Goal: Information Seeking & Learning: Find specific fact

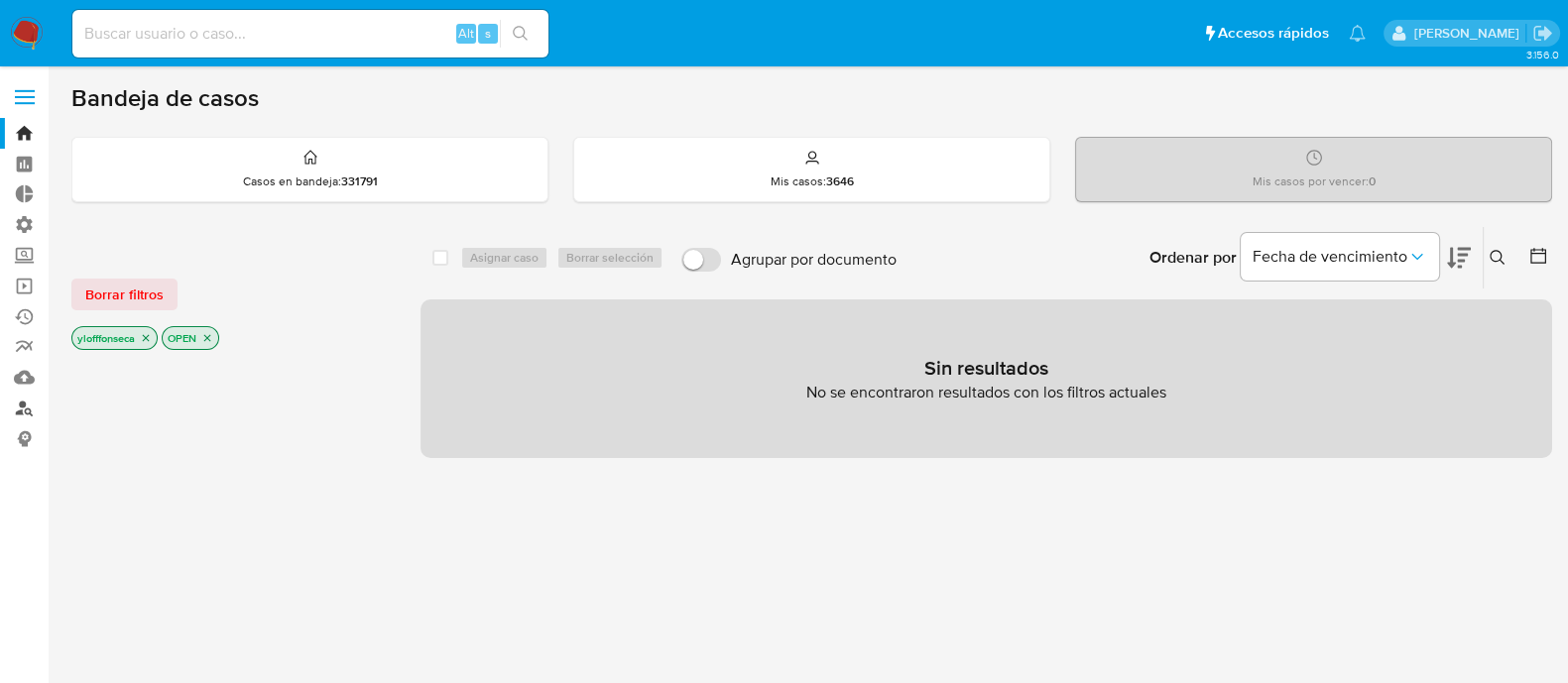
click at [28, 414] on link "Buscador de personas" at bounding box center [118, 408] width 236 height 31
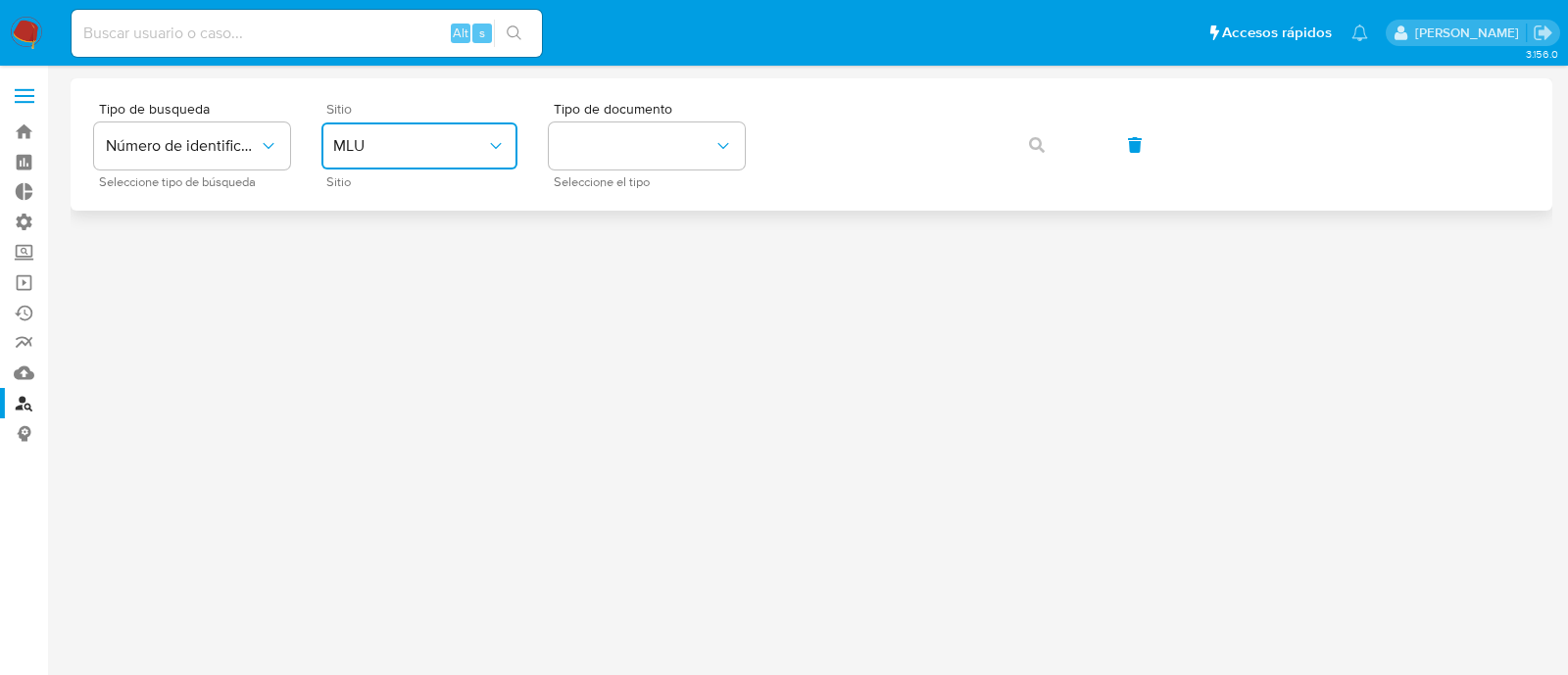
click at [364, 158] on button "MLU" at bounding box center [419, 146] width 196 height 47
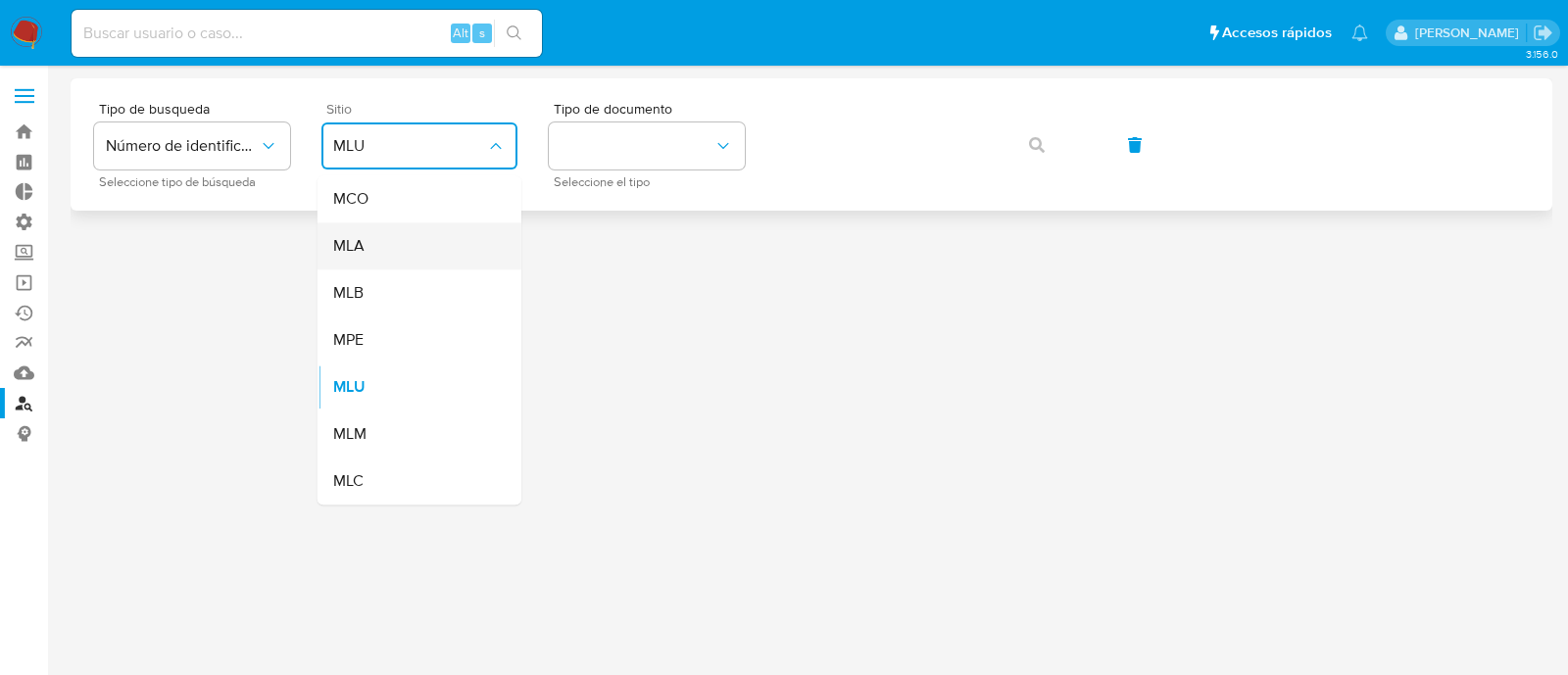
click at [382, 250] on div "MLA" at bounding box center [413, 246] width 161 height 47
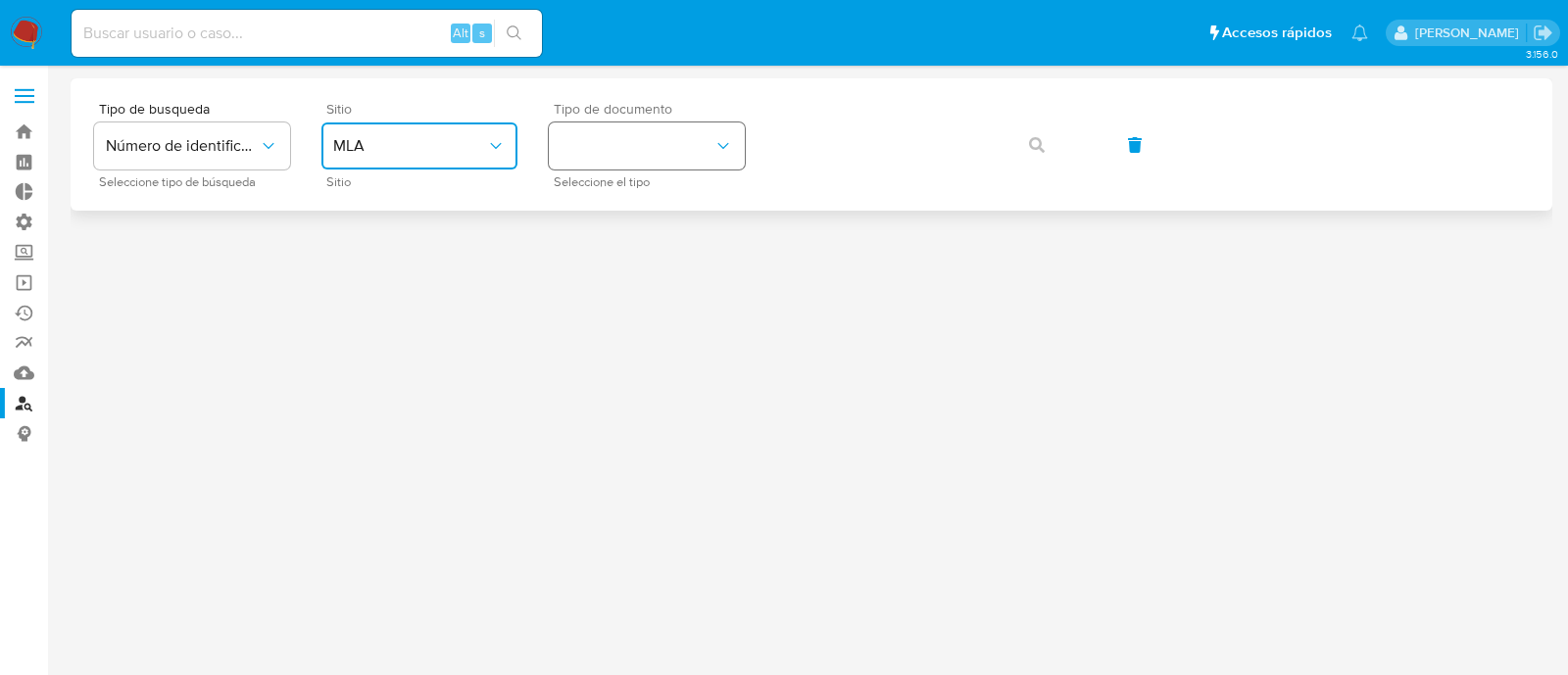
click at [585, 154] on button "identificationType" at bounding box center [647, 146] width 196 height 47
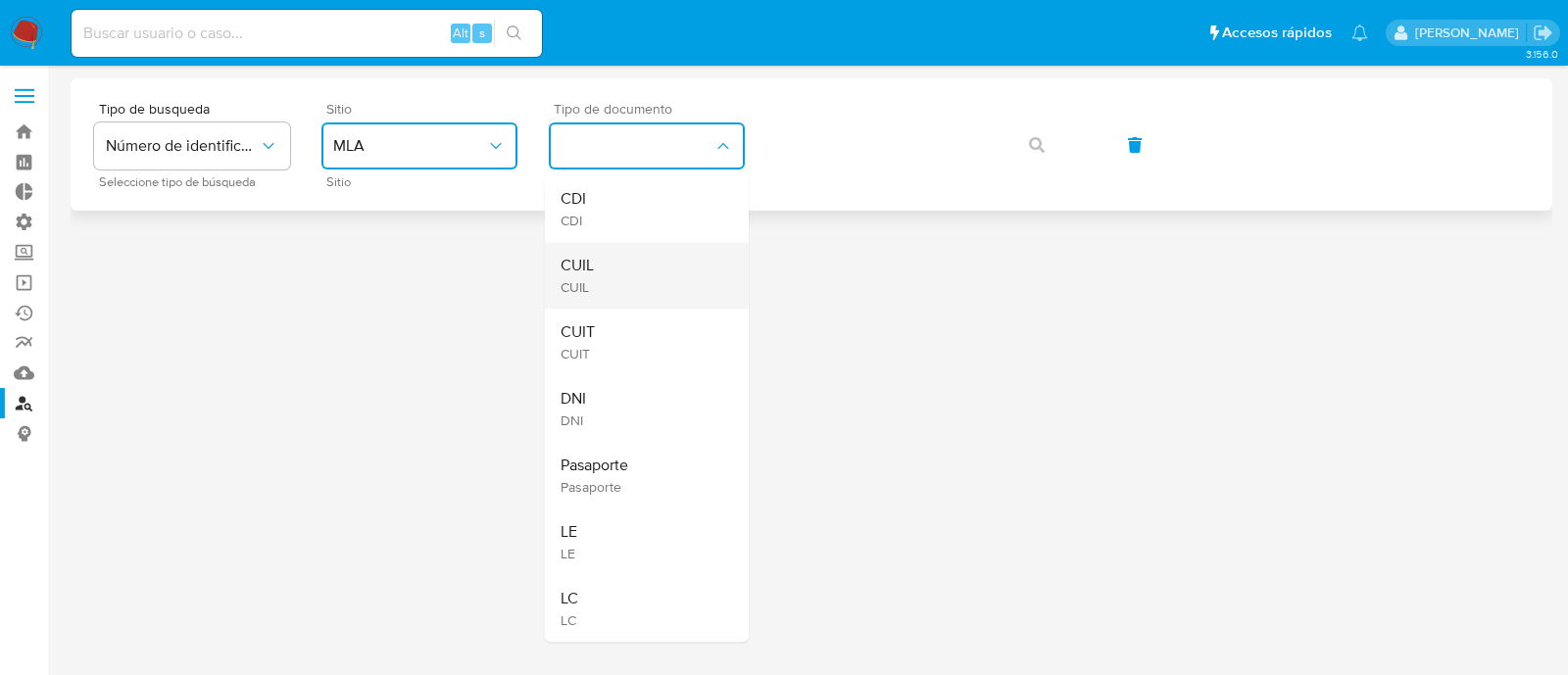
click at [633, 273] on div "CUIL CUIL" at bounding box center [641, 275] width 161 height 66
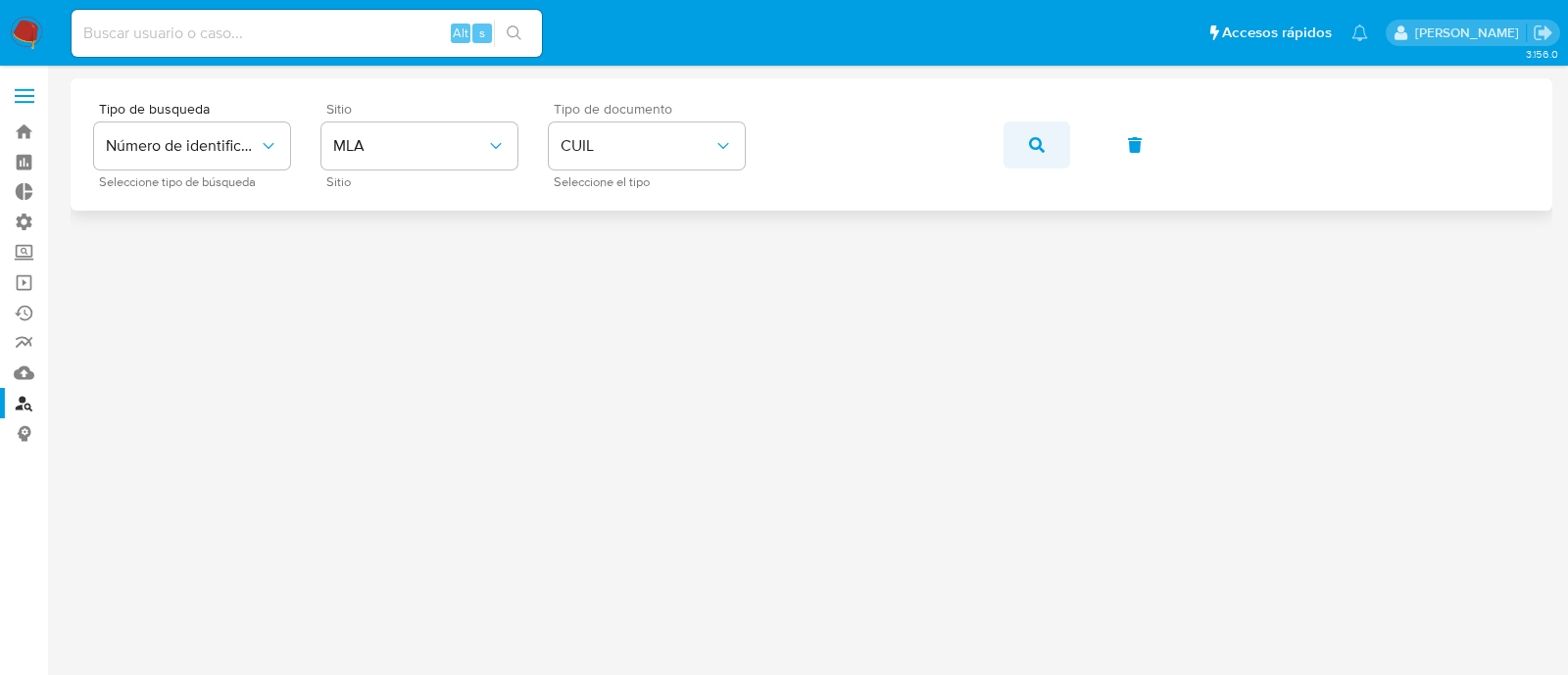
click at [1032, 142] on icon "button" at bounding box center [1037, 145] width 16 height 16
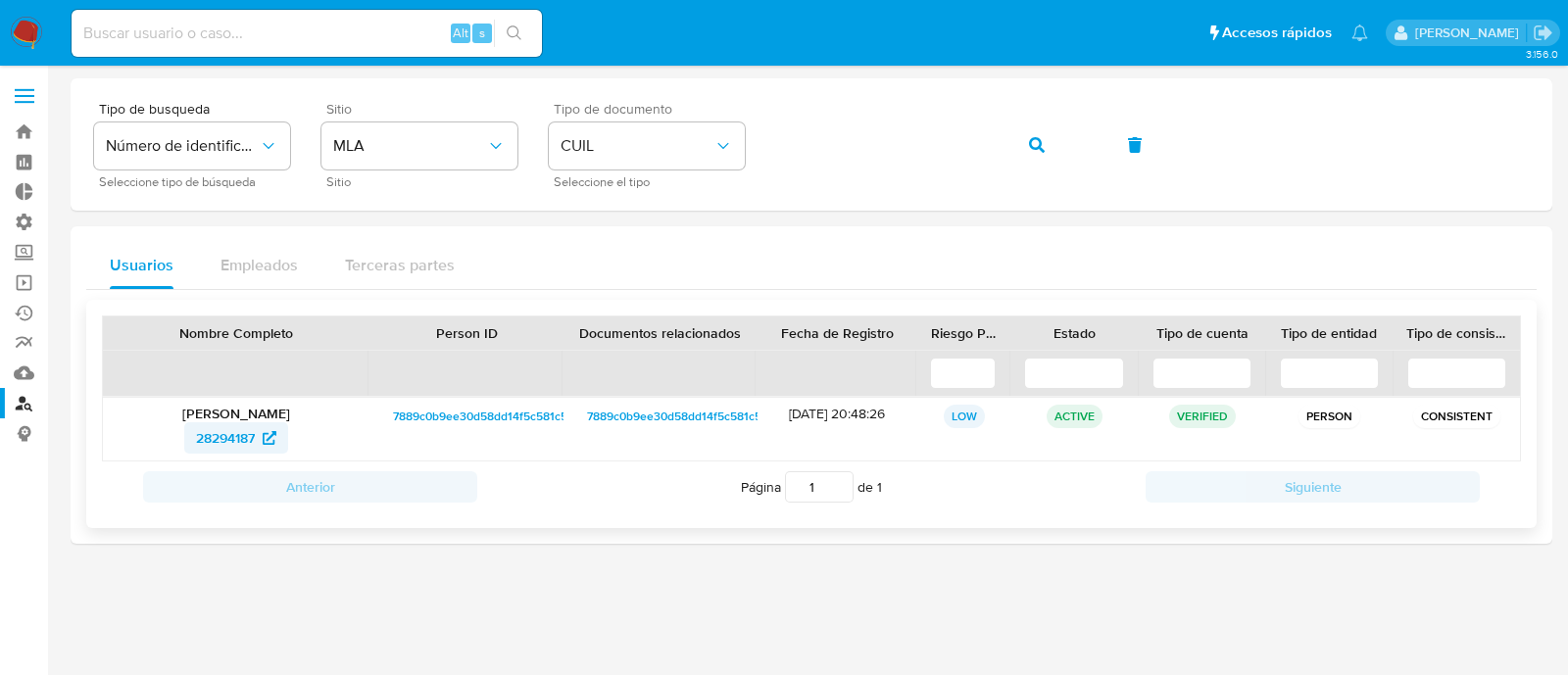
click at [240, 448] on span "28294187" at bounding box center [224, 438] width 58 height 32
click at [220, 428] on span "28294187" at bounding box center [224, 438] width 58 height 32
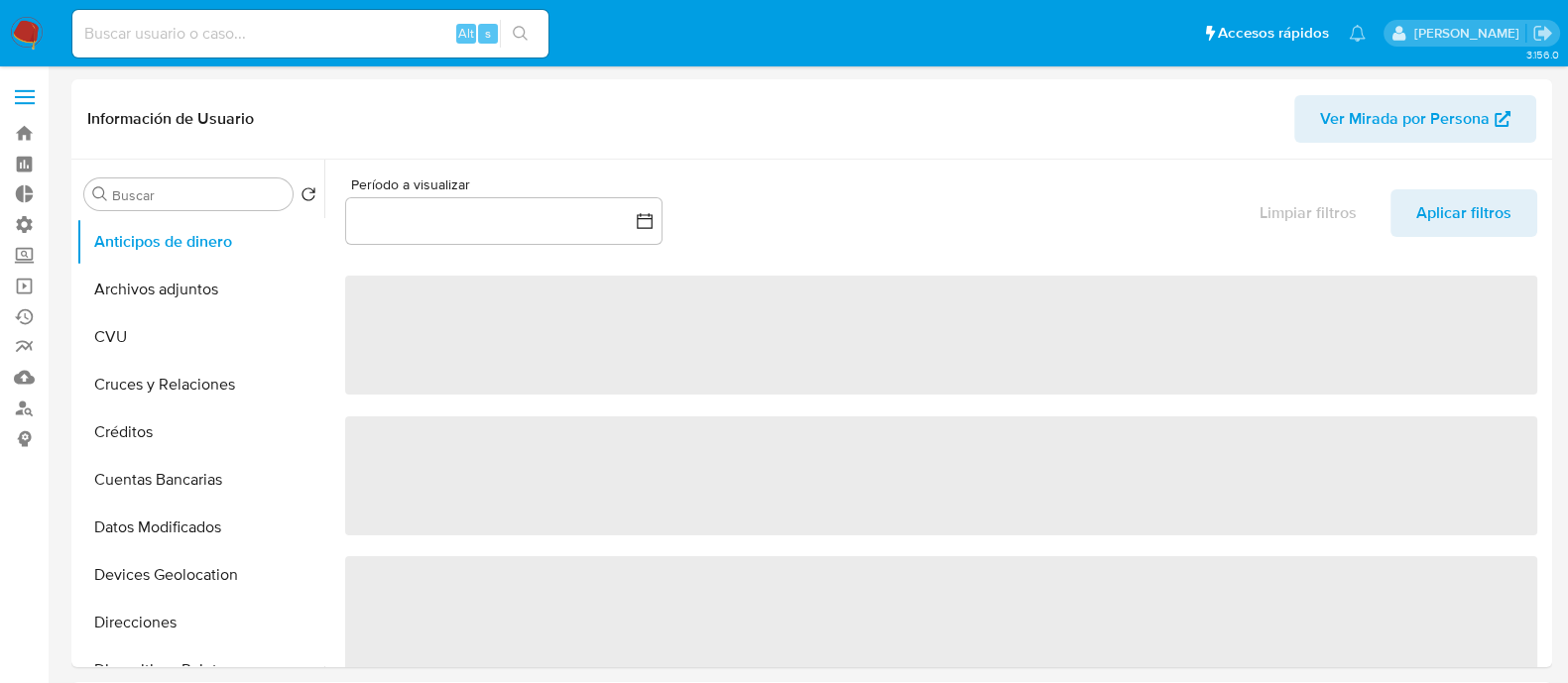
select select "10"
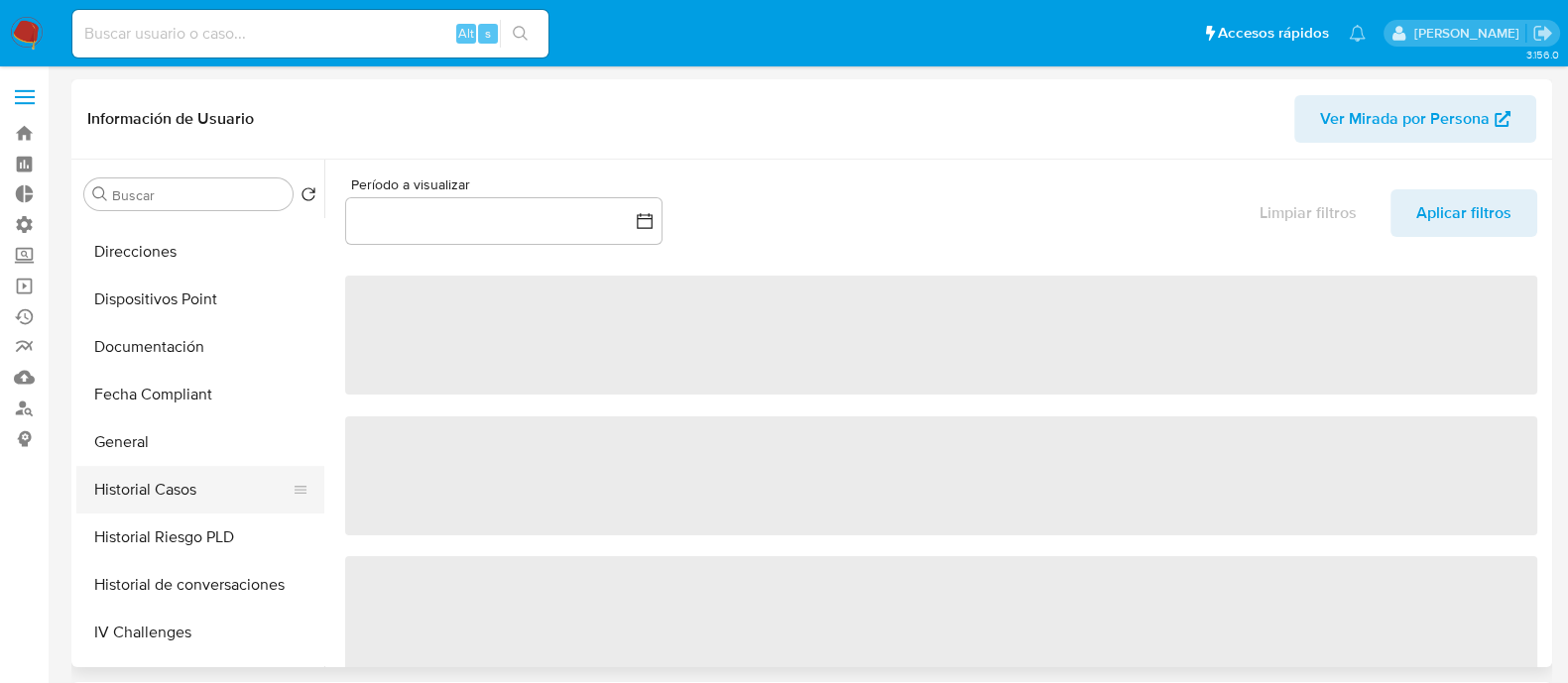
select select "10"
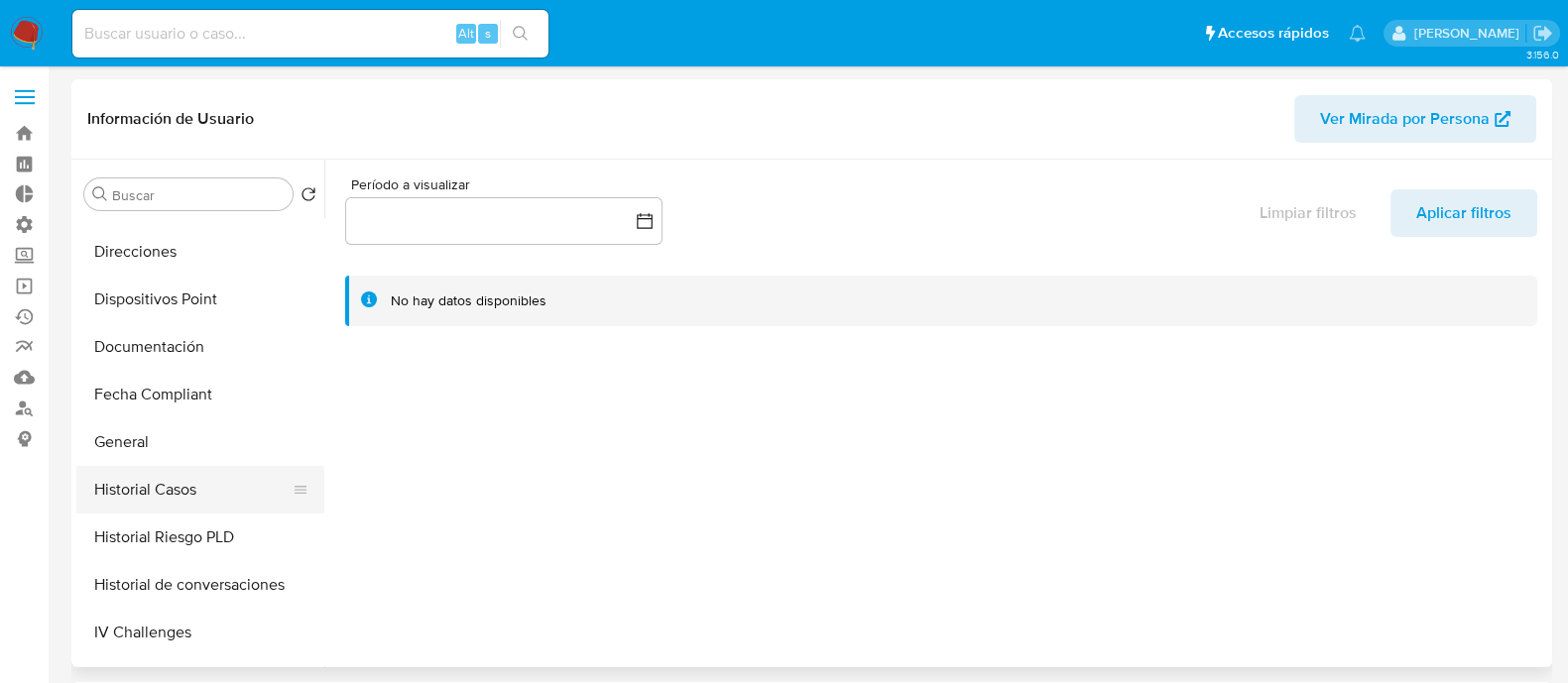
scroll to position [619, 0]
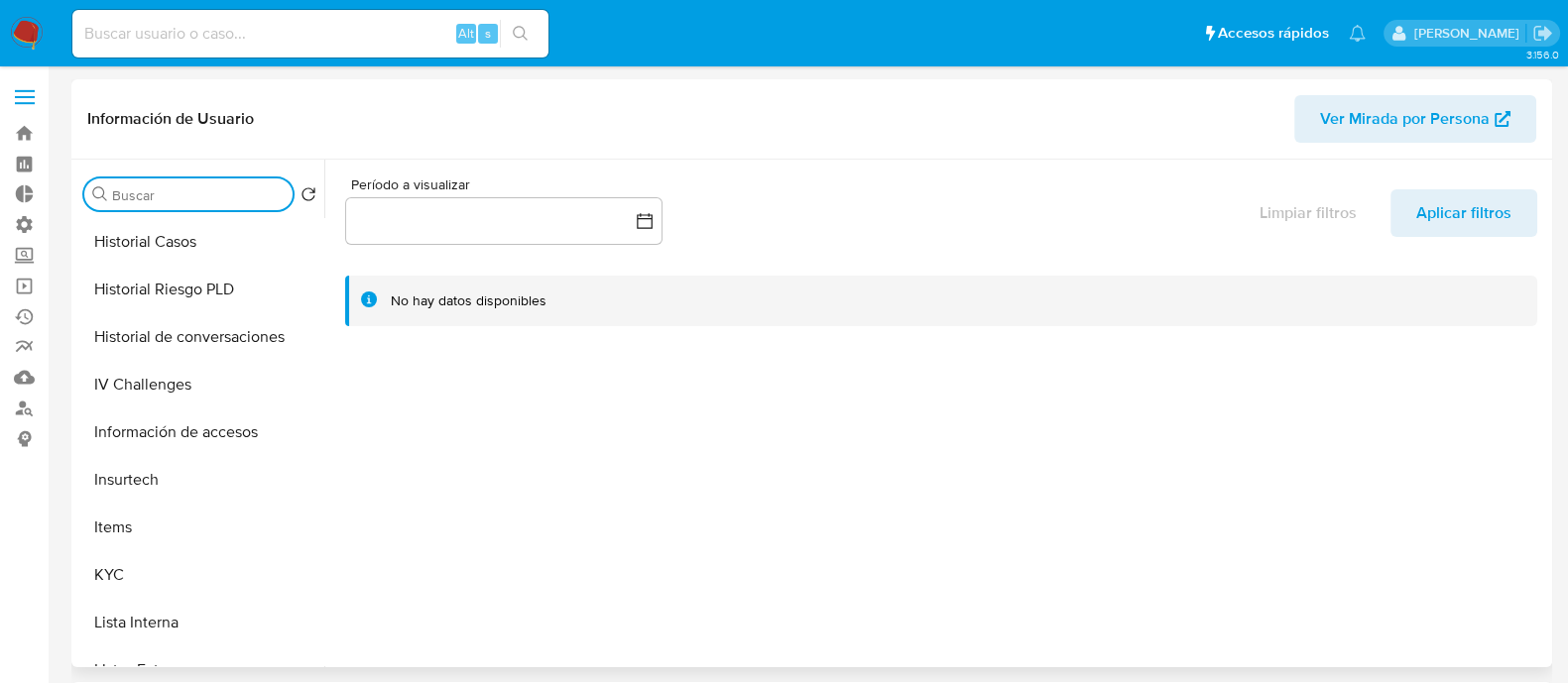
click at [195, 199] on input "Buscar" at bounding box center [198, 195] width 173 height 18
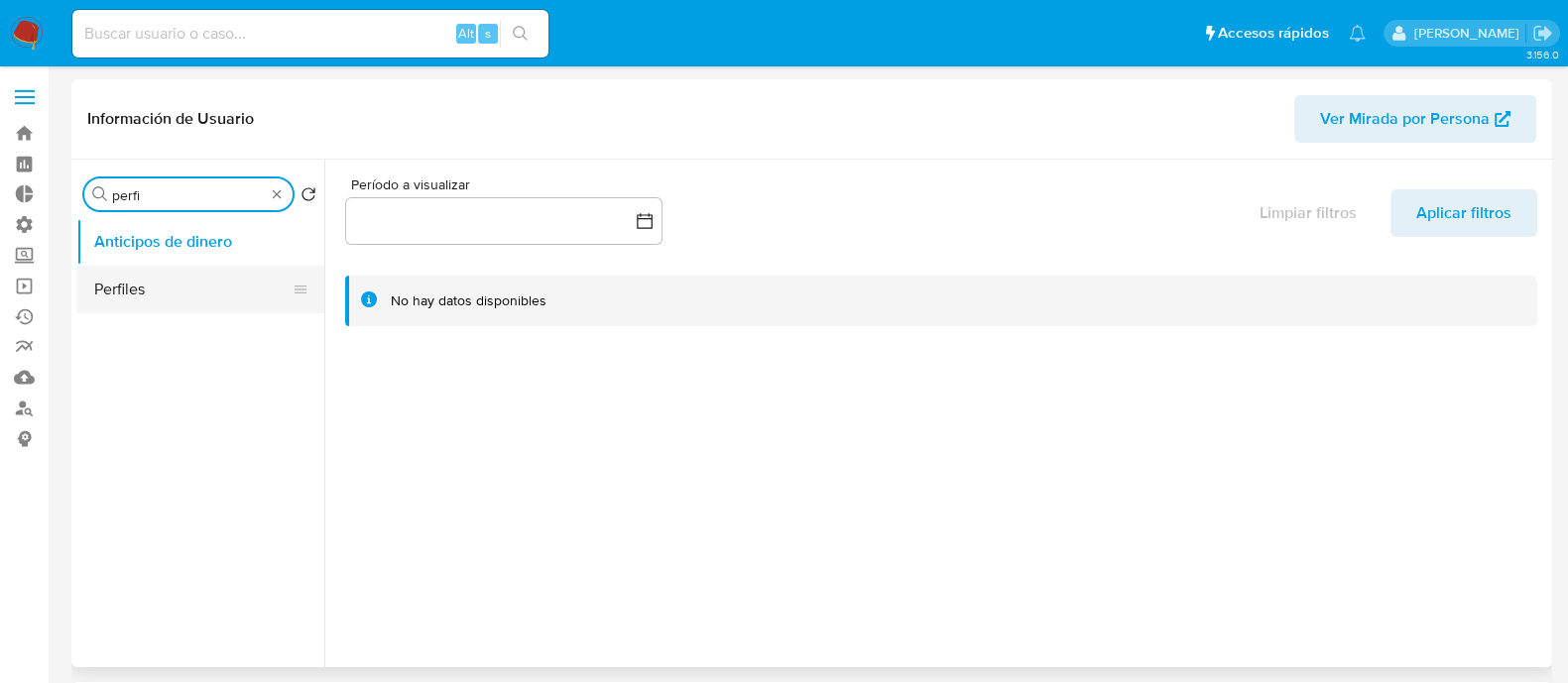
type input "perfi"
click at [222, 276] on button "Perfiles" at bounding box center [192, 290] width 232 height 48
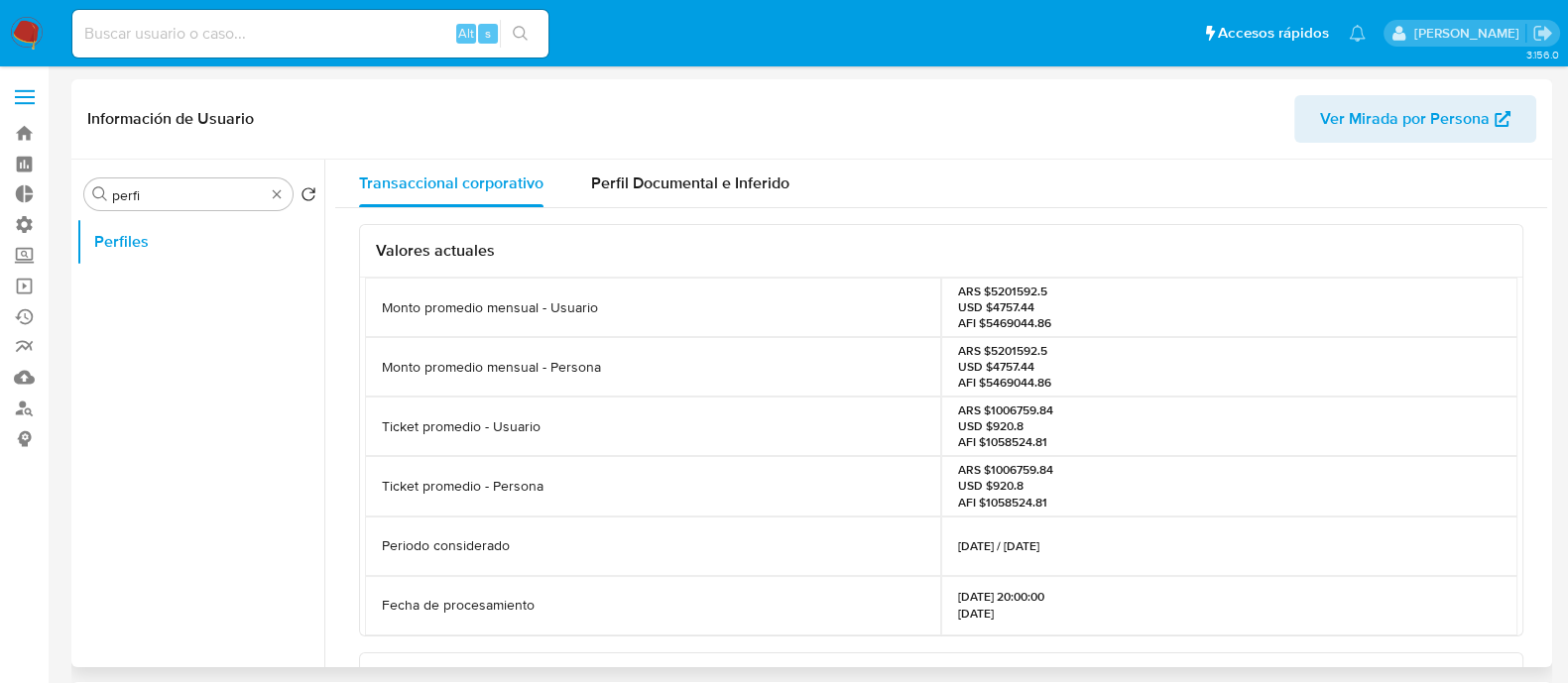
click at [286, 458] on ul "Perfiles" at bounding box center [200, 441] width 248 height 447
